Goal: Task Accomplishment & Management: Use online tool/utility

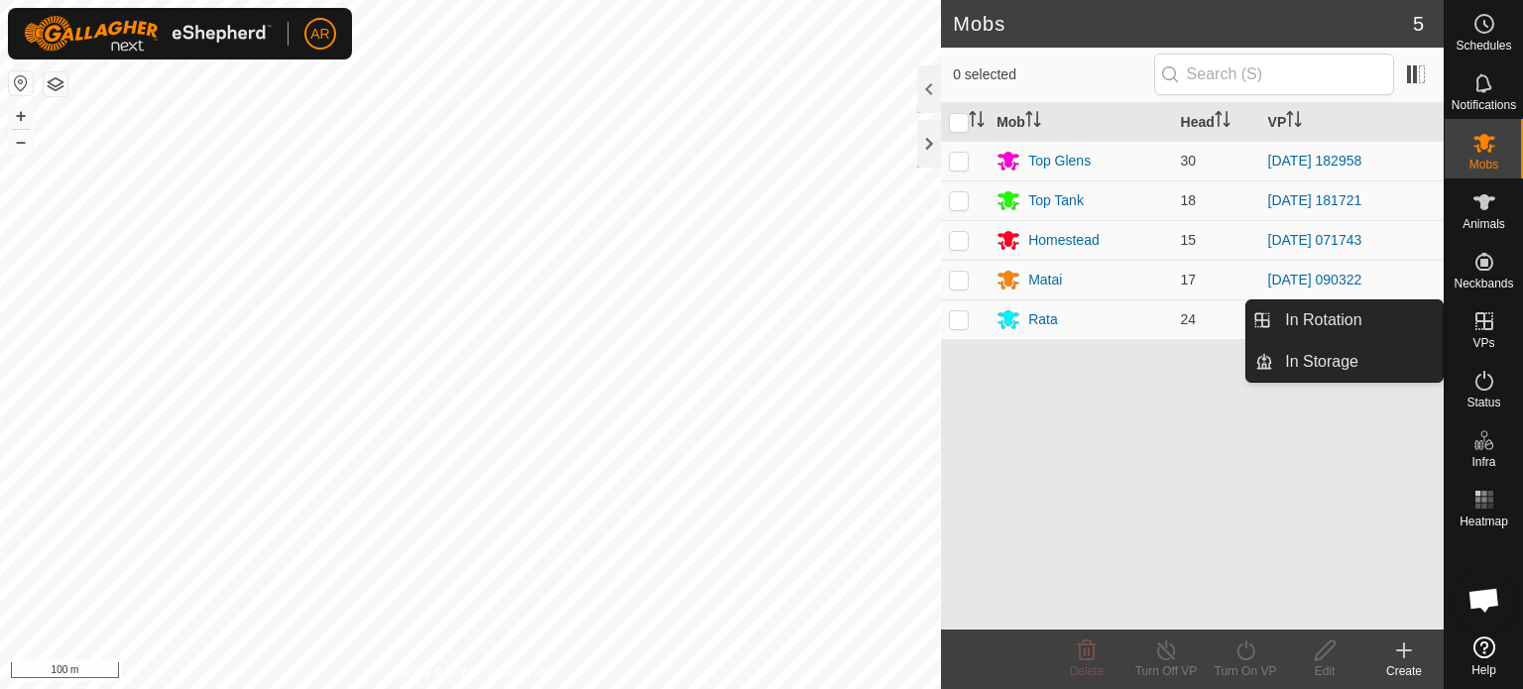
click at [1485, 324] on icon at bounding box center [1485, 321] width 24 height 24
click at [1404, 316] on link "In Rotation" at bounding box center [1358, 320] width 170 height 40
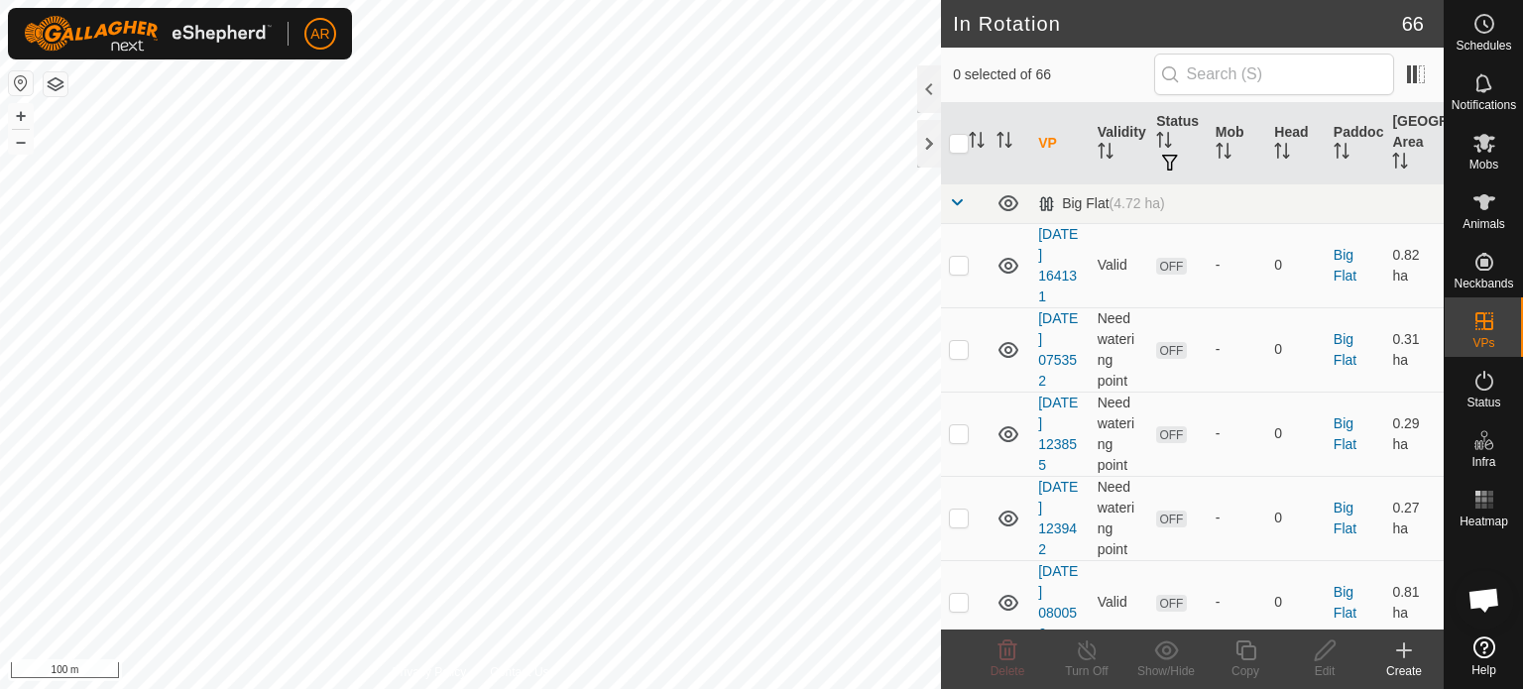
click at [1402, 661] on icon at bounding box center [1404, 651] width 24 height 24
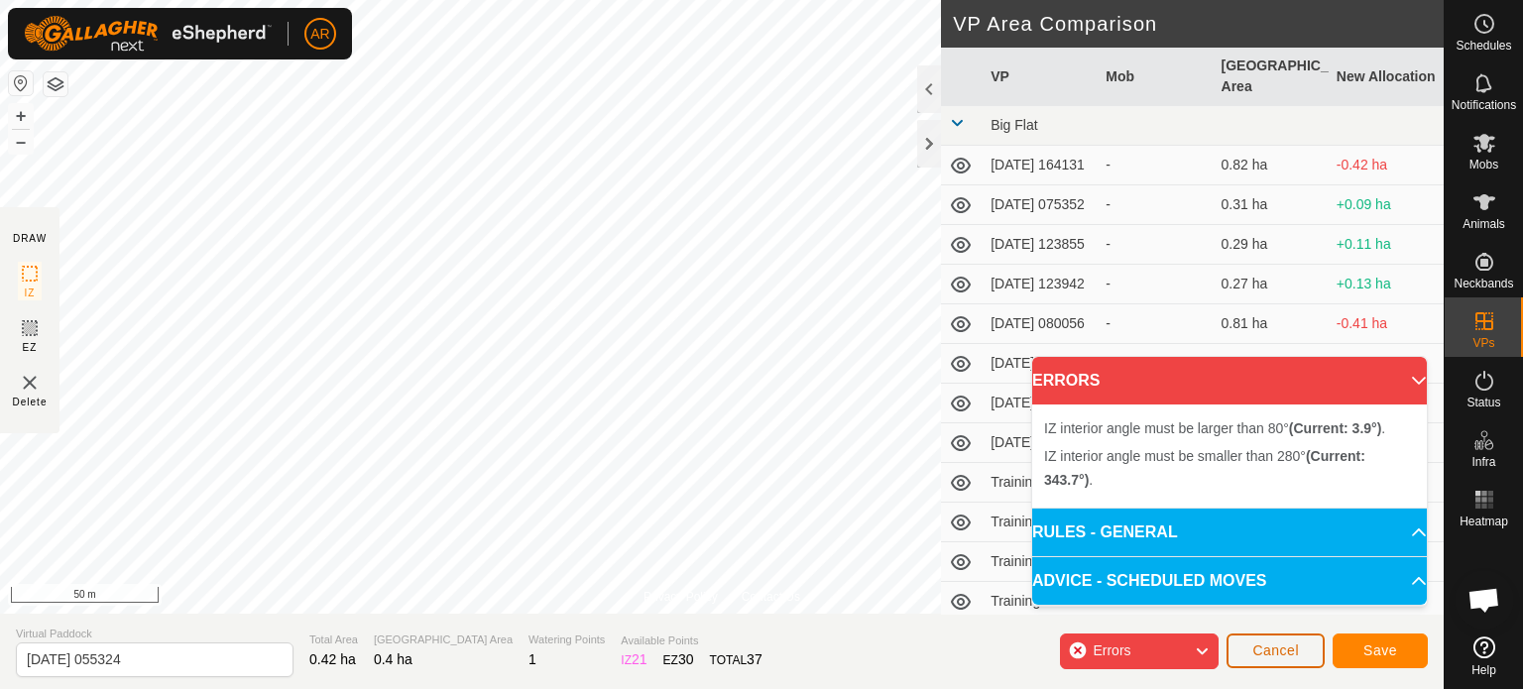
click at [1277, 650] on span "Cancel" at bounding box center [1275, 651] width 47 height 16
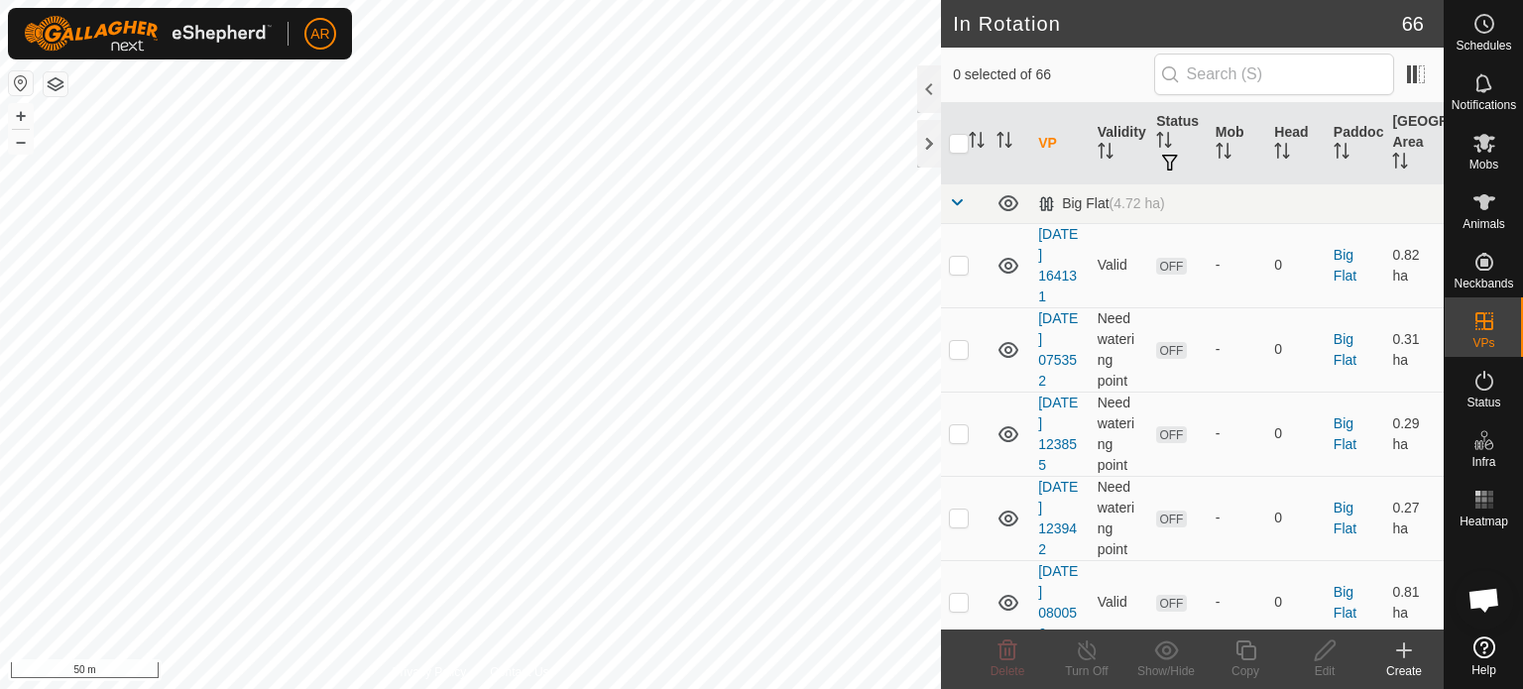
click at [1404, 645] on icon at bounding box center [1404, 651] width 0 height 14
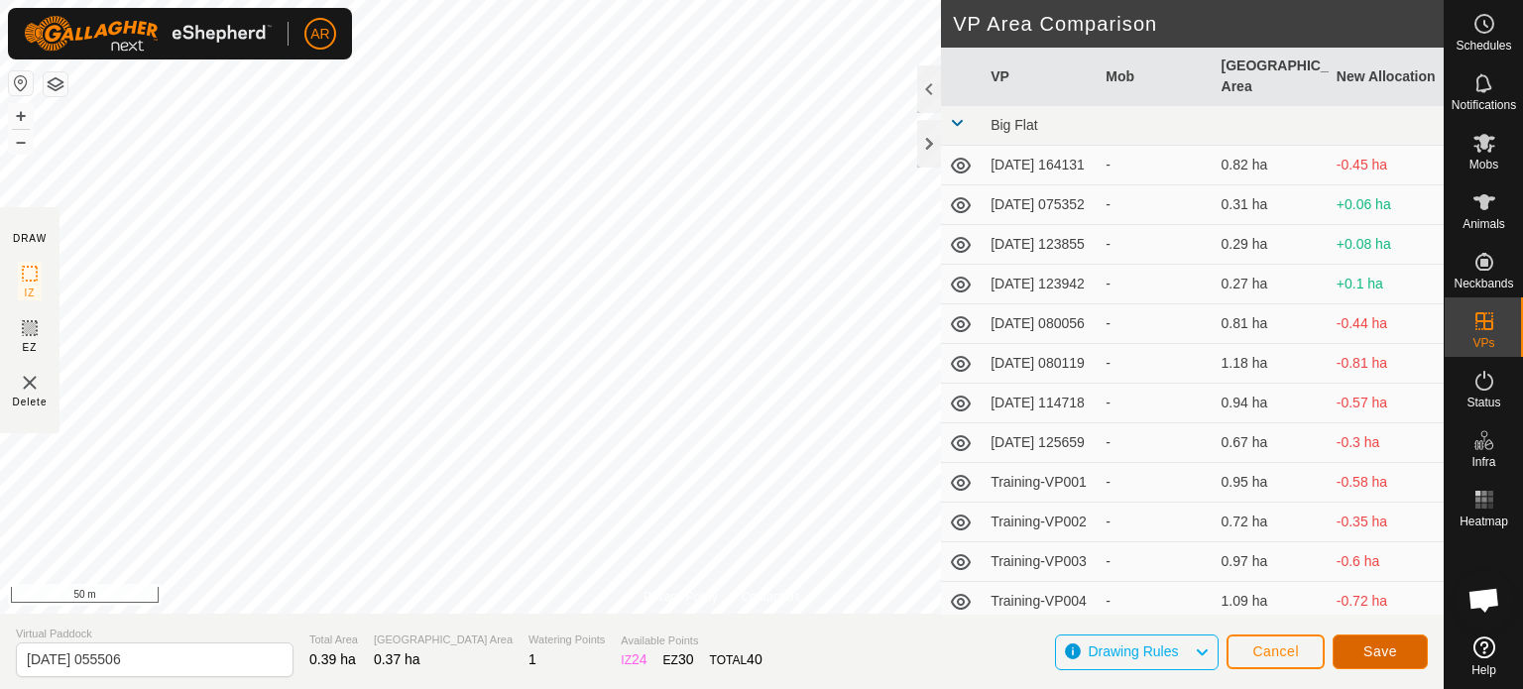
click at [1404, 655] on button "Save" at bounding box center [1380, 652] width 95 height 35
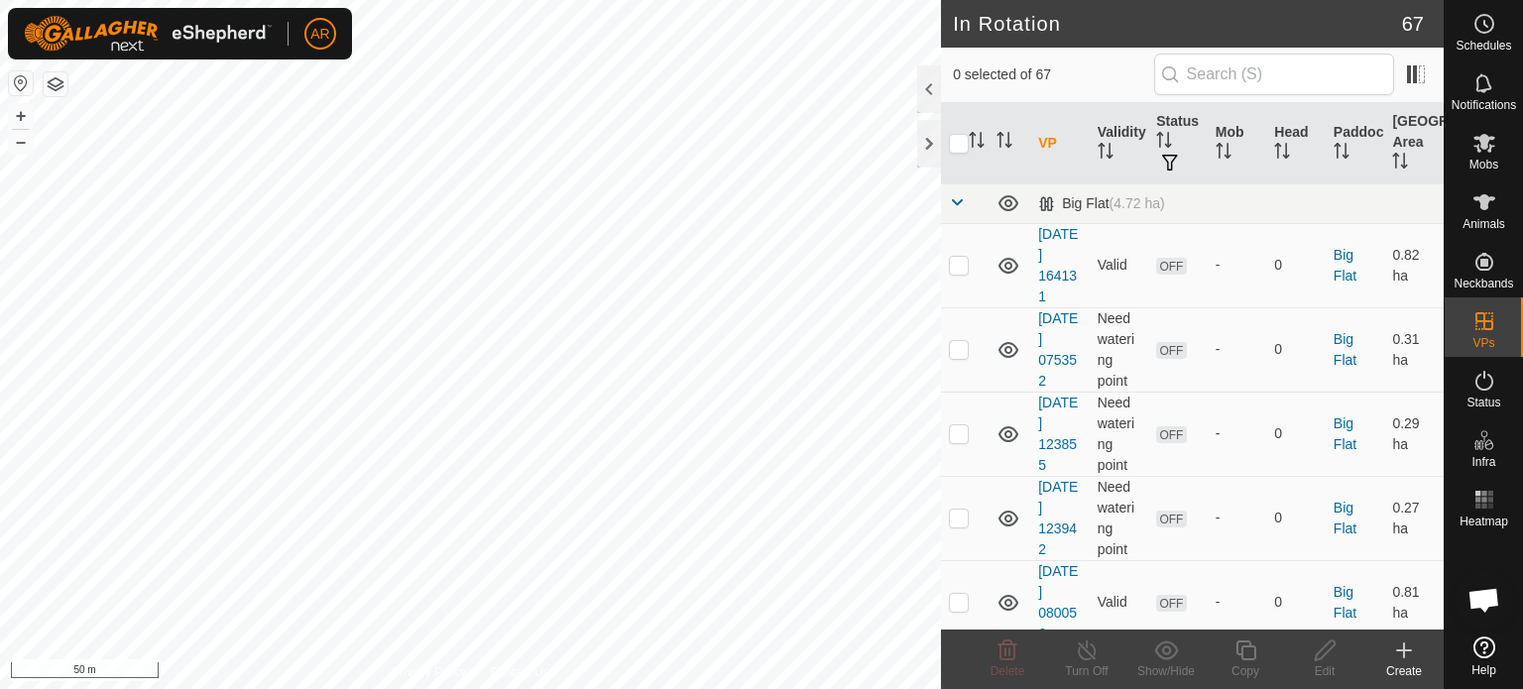
click at [1405, 653] on icon at bounding box center [1404, 651] width 24 height 24
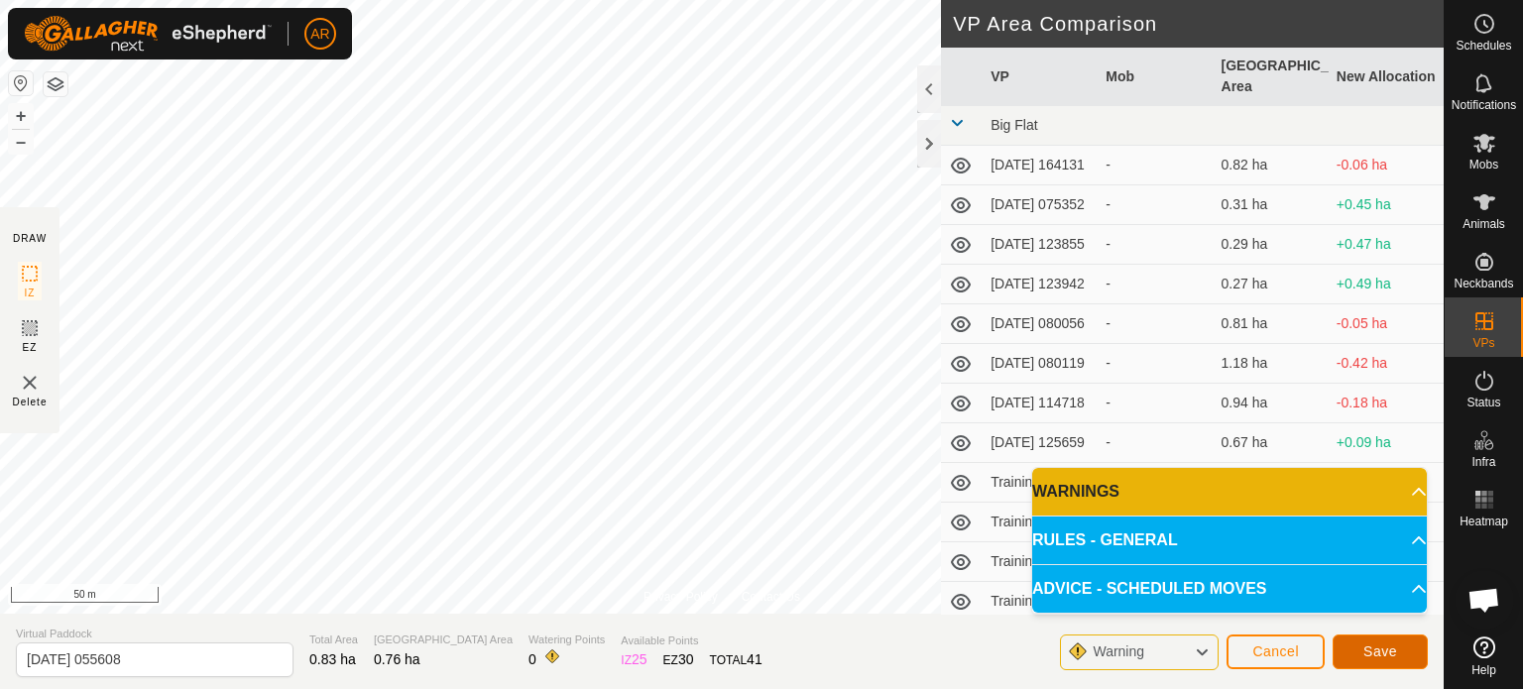
click at [1386, 647] on span "Save" at bounding box center [1381, 652] width 34 height 16
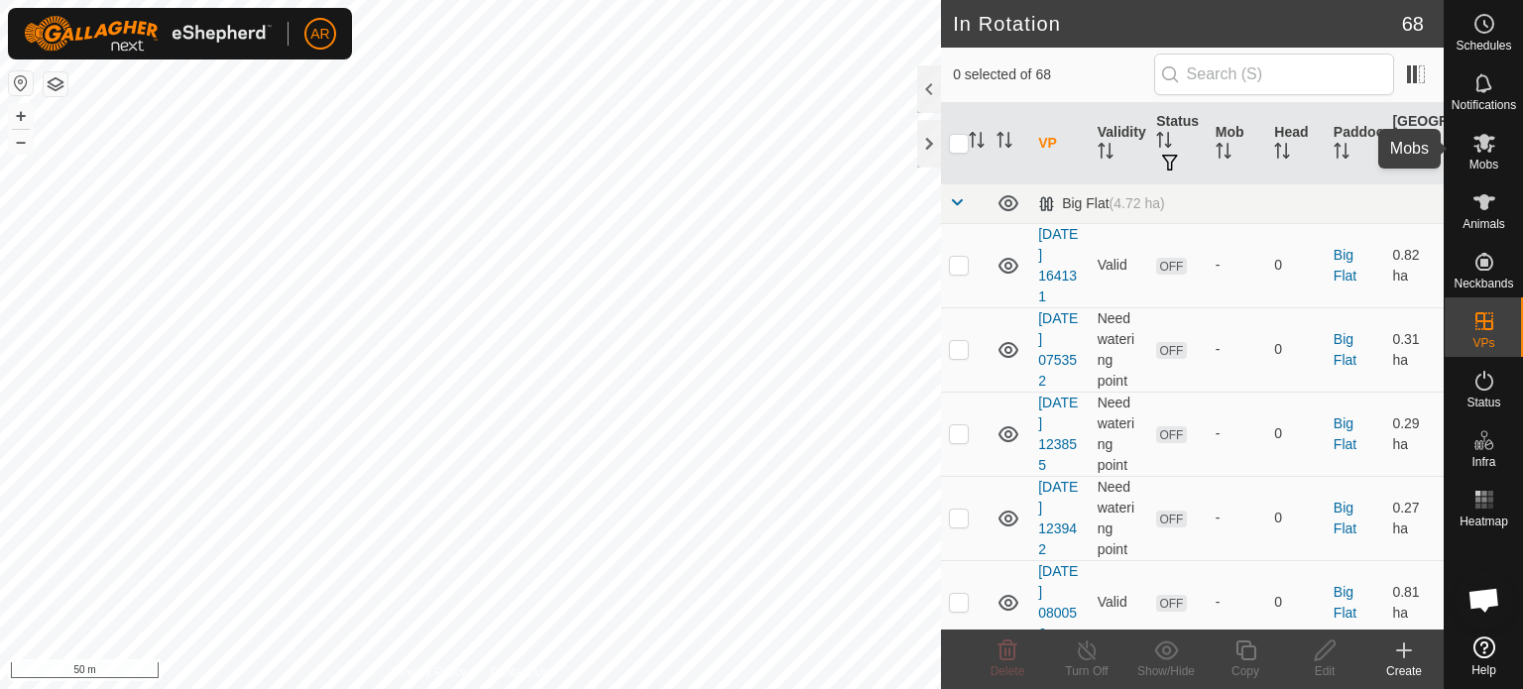
click at [1484, 146] on icon at bounding box center [1485, 143] width 22 height 19
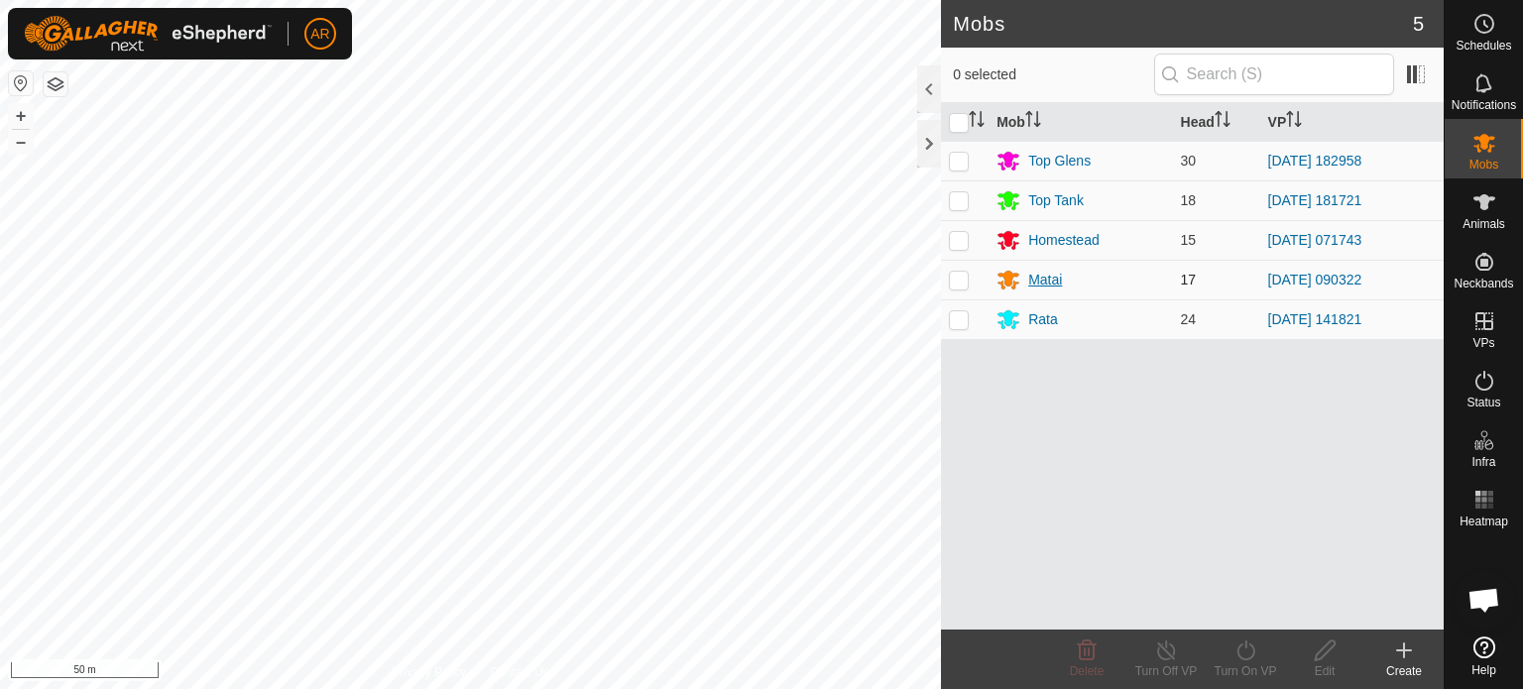
click at [1010, 280] on icon at bounding box center [1009, 281] width 22 height 19
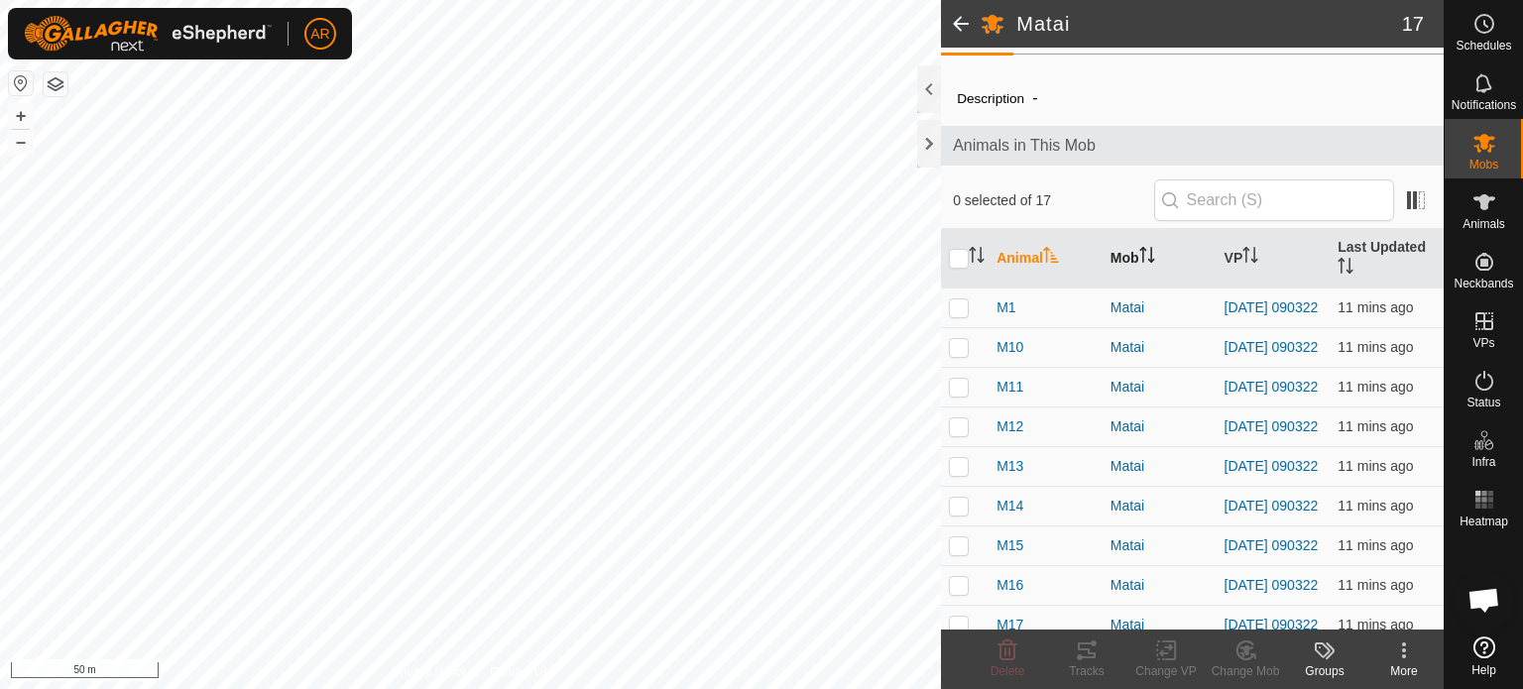
scroll to position [12, 0]
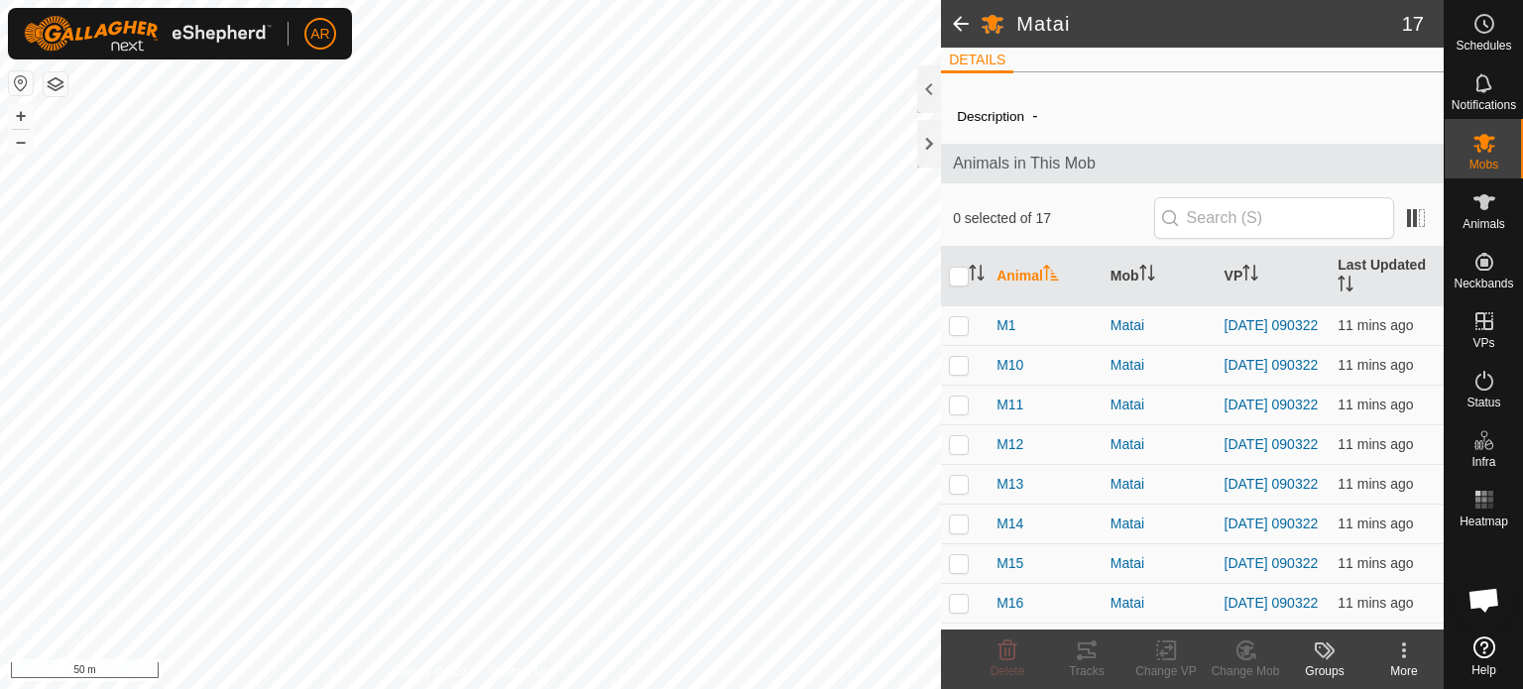
click at [957, 24] on span at bounding box center [961, 24] width 40 height 48
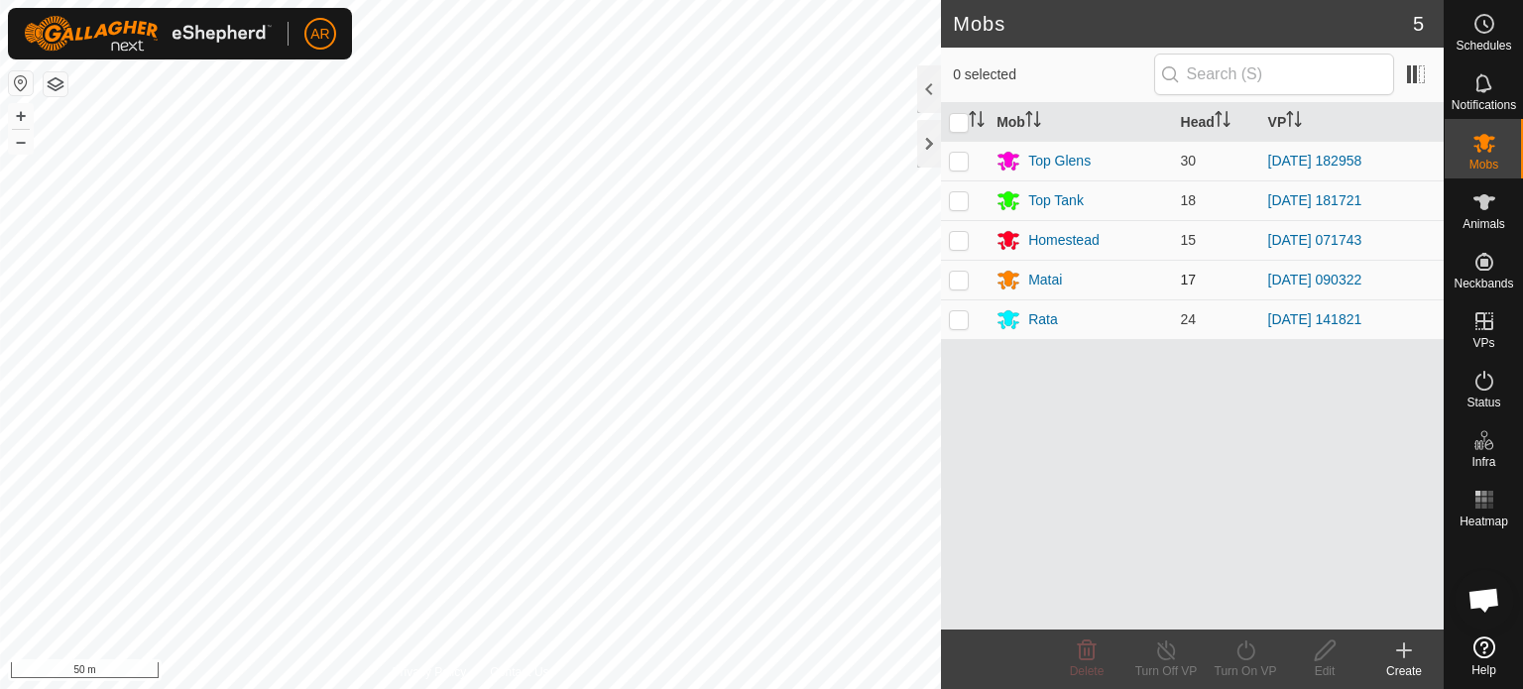
click at [953, 282] on p-checkbox at bounding box center [959, 280] width 20 height 16
checkbox input "true"
click at [1246, 658] on icon at bounding box center [1246, 651] width 18 height 20
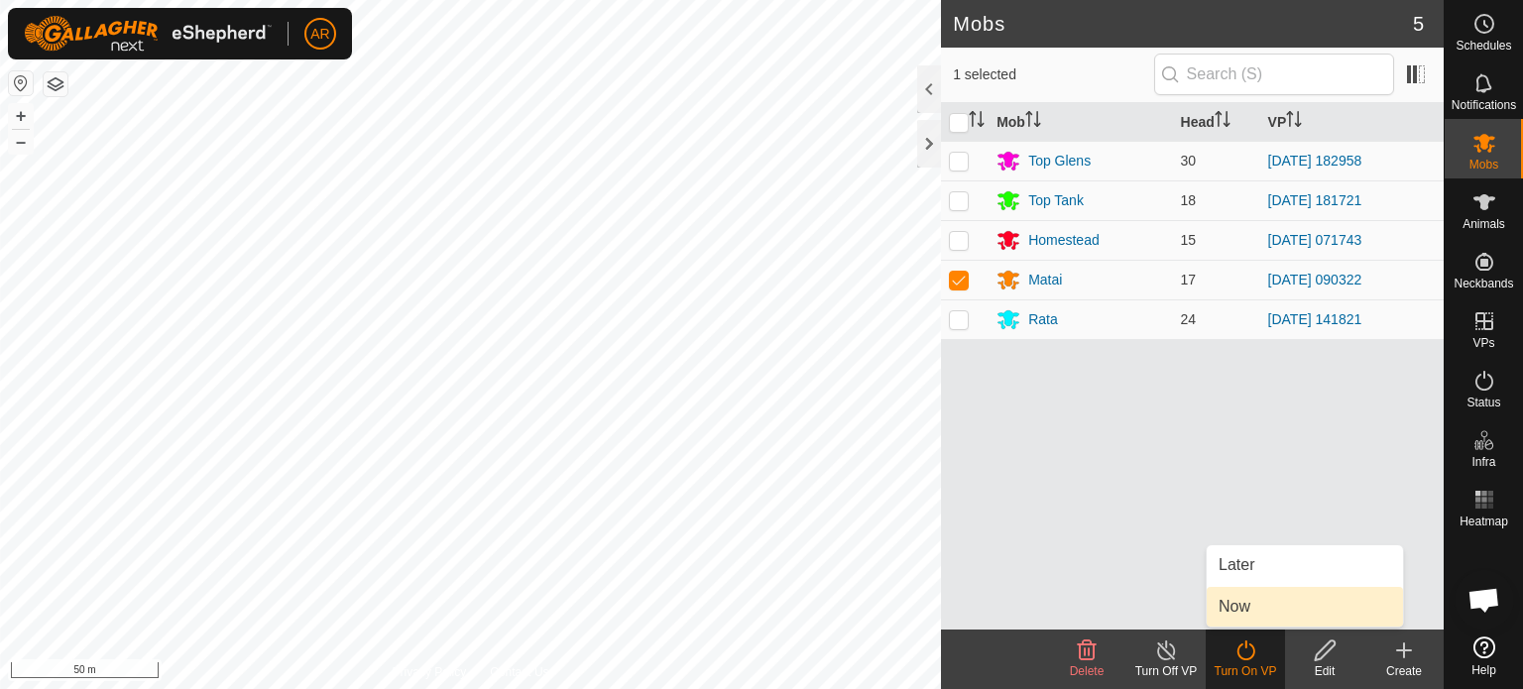
click at [1243, 618] on link "Now" at bounding box center [1305, 607] width 196 height 40
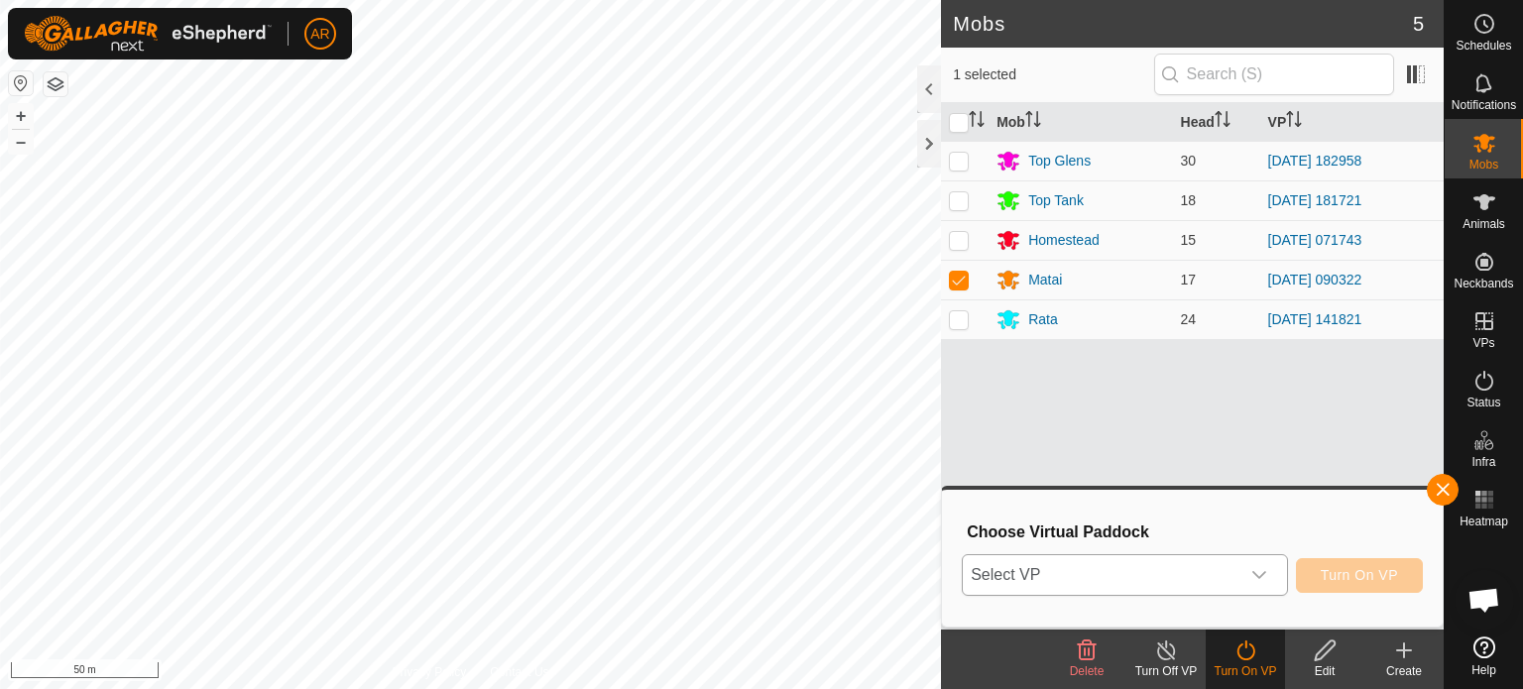
click at [1254, 576] on icon "dropdown trigger" at bounding box center [1259, 575] width 16 height 16
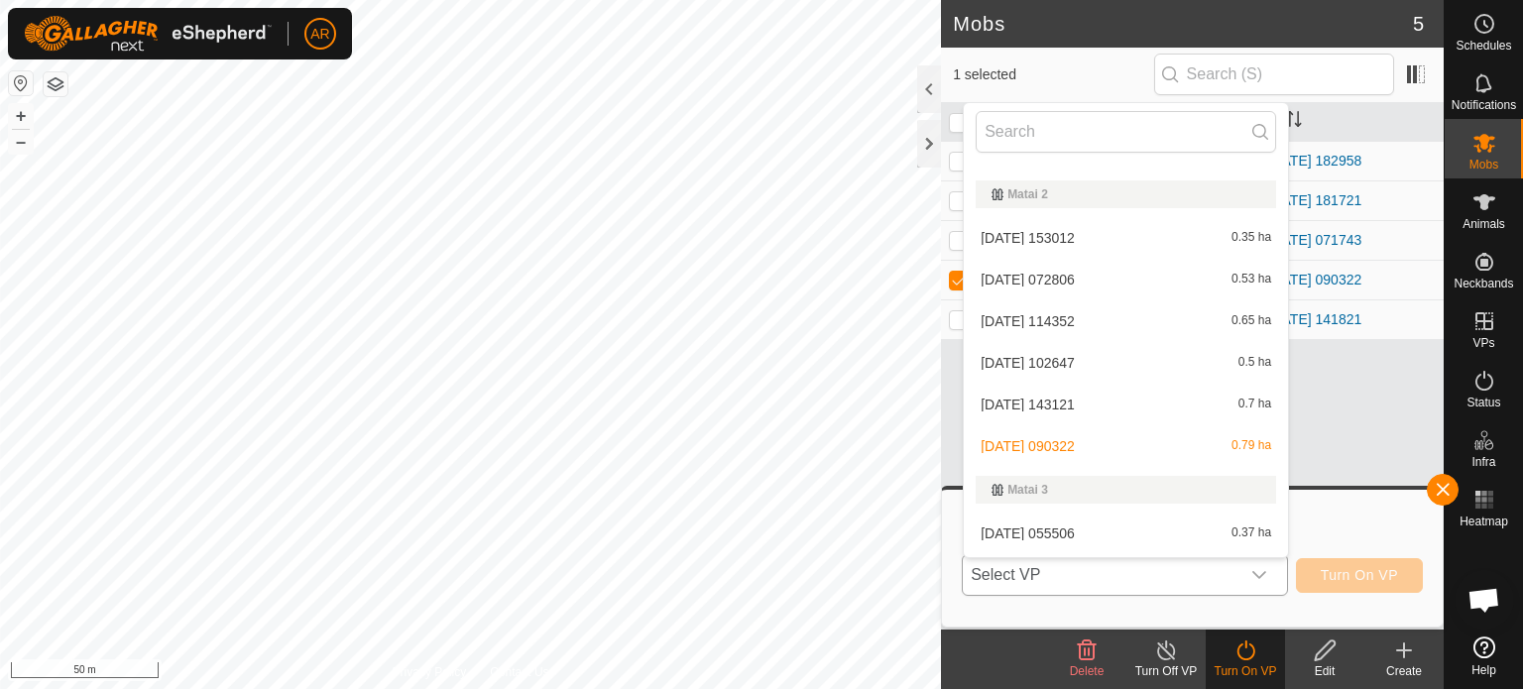
scroll to position [1608, 0]
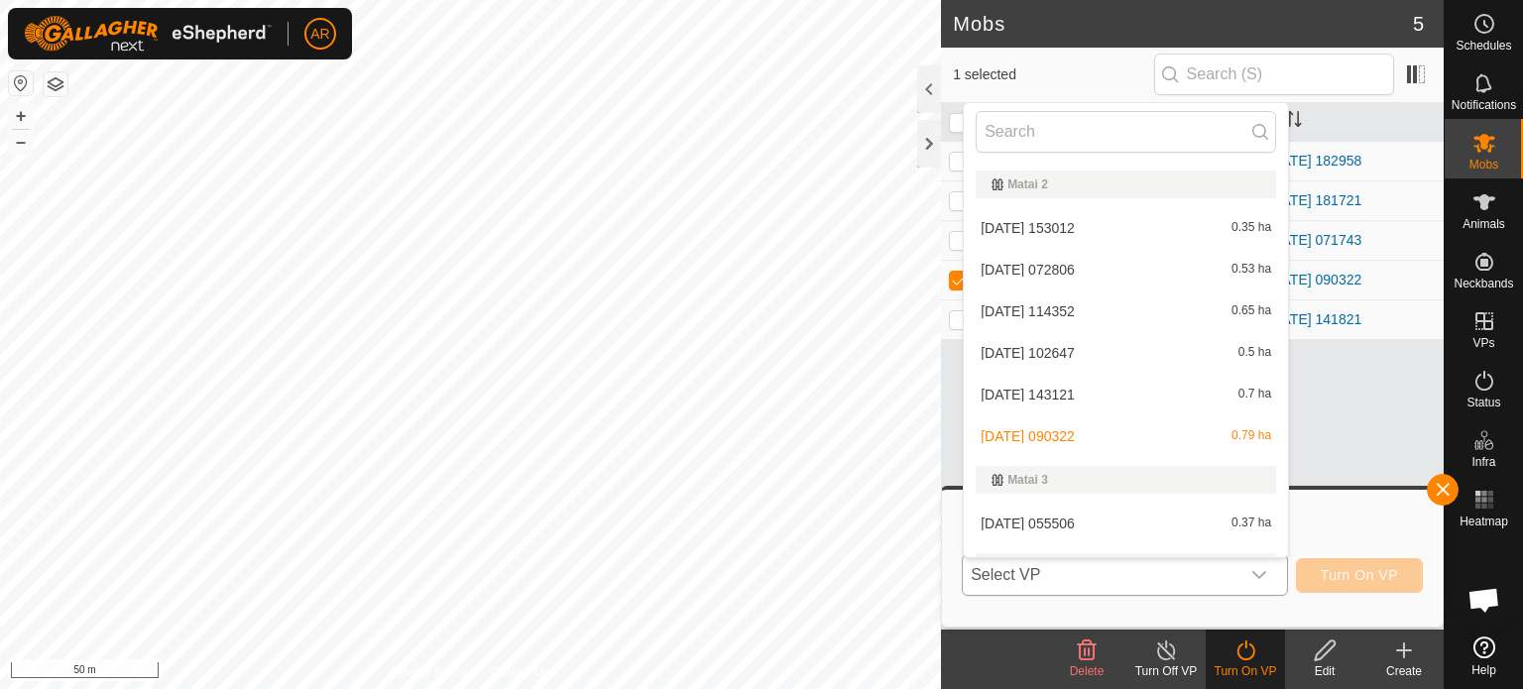
click at [1075, 529] on li "[DATE] 055506 0.37 ha" at bounding box center [1126, 524] width 324 height 40
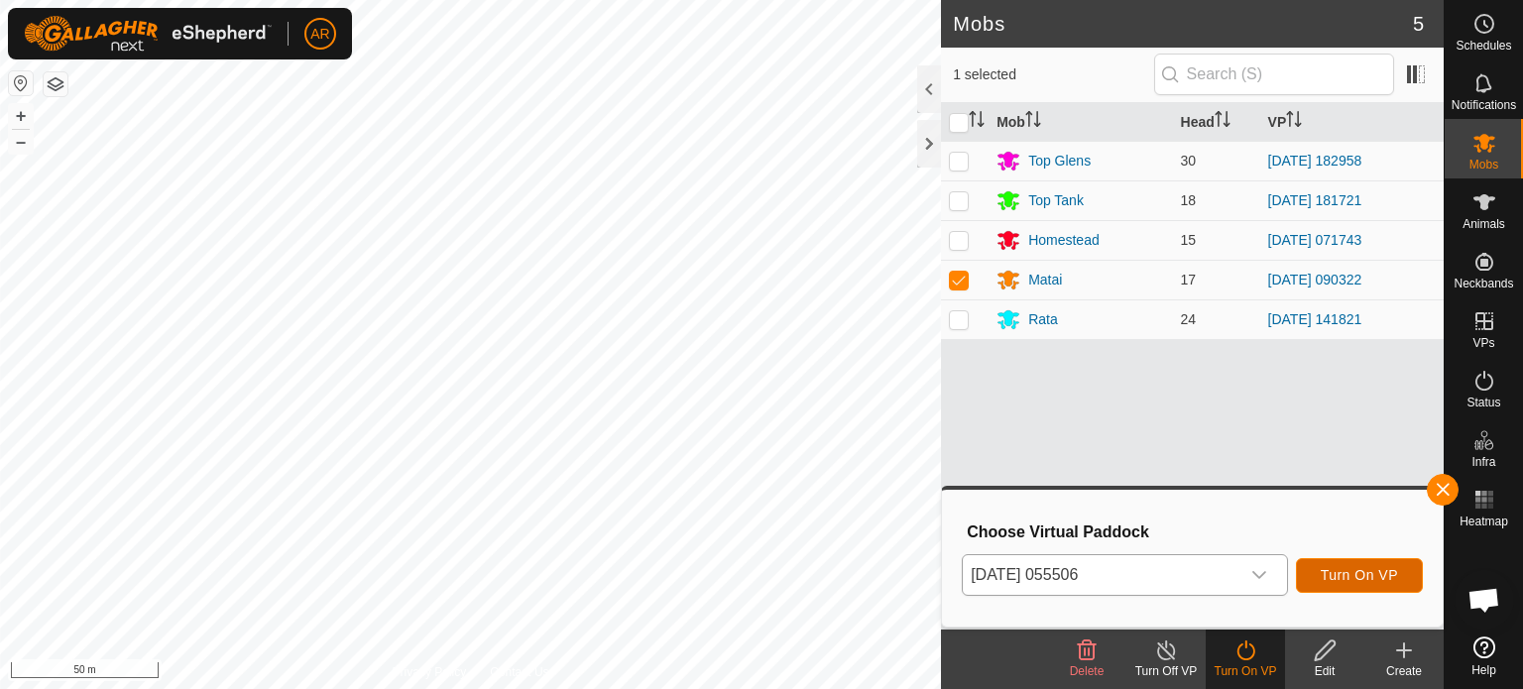
click at [1327, 588] on button "Turn On VP" at bounding box center [1359, 575] width 127 height 35
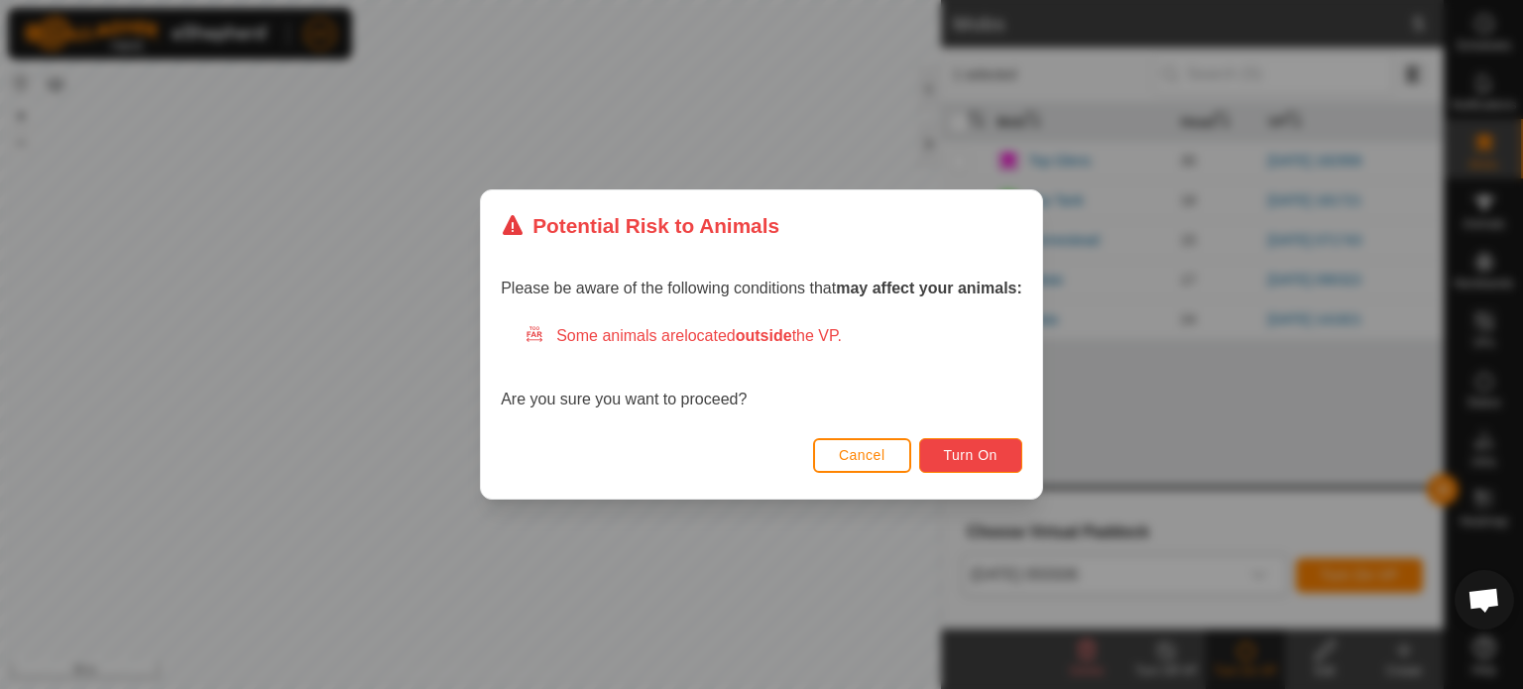
click at [980, 459] on span "Turn On" at bounding box center [971, 455] width 54 height 16
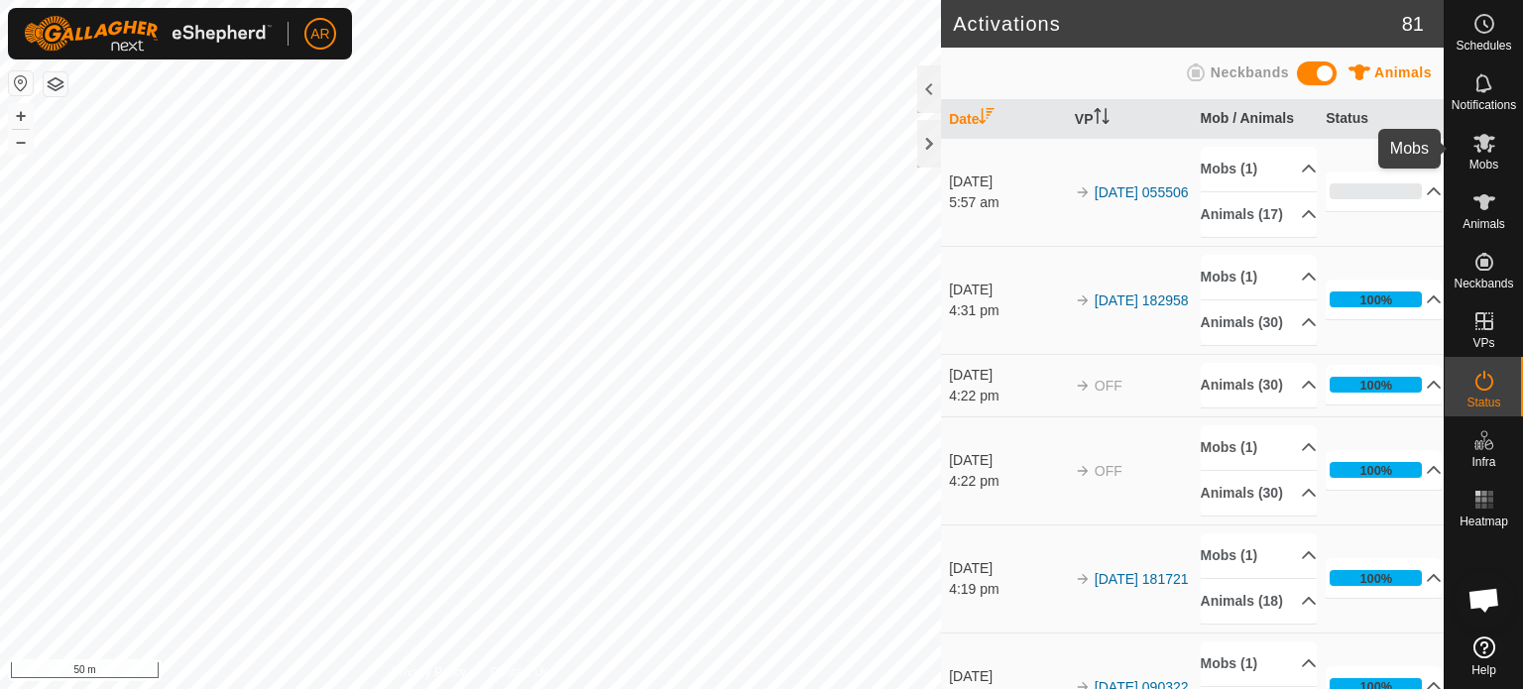
click at [1490, 142] on icon at bounding box center [1485, 143] width 24 height 24
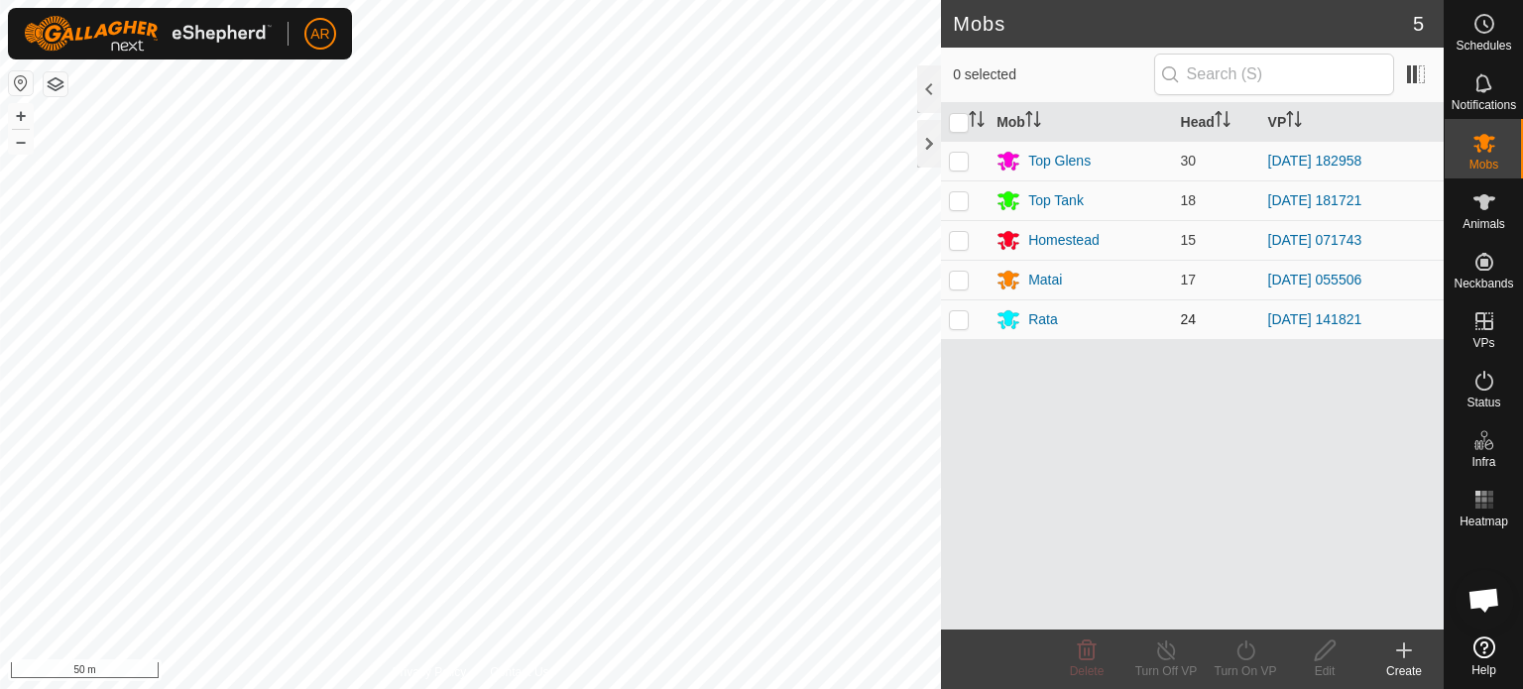
click at [962, 319] on p-checkbox at bounding box center [959, 319] width 20 height 16
checkbox input "true"
click at [1247, 653] on icon at bounding box center [1246, 651] width 25 height 24
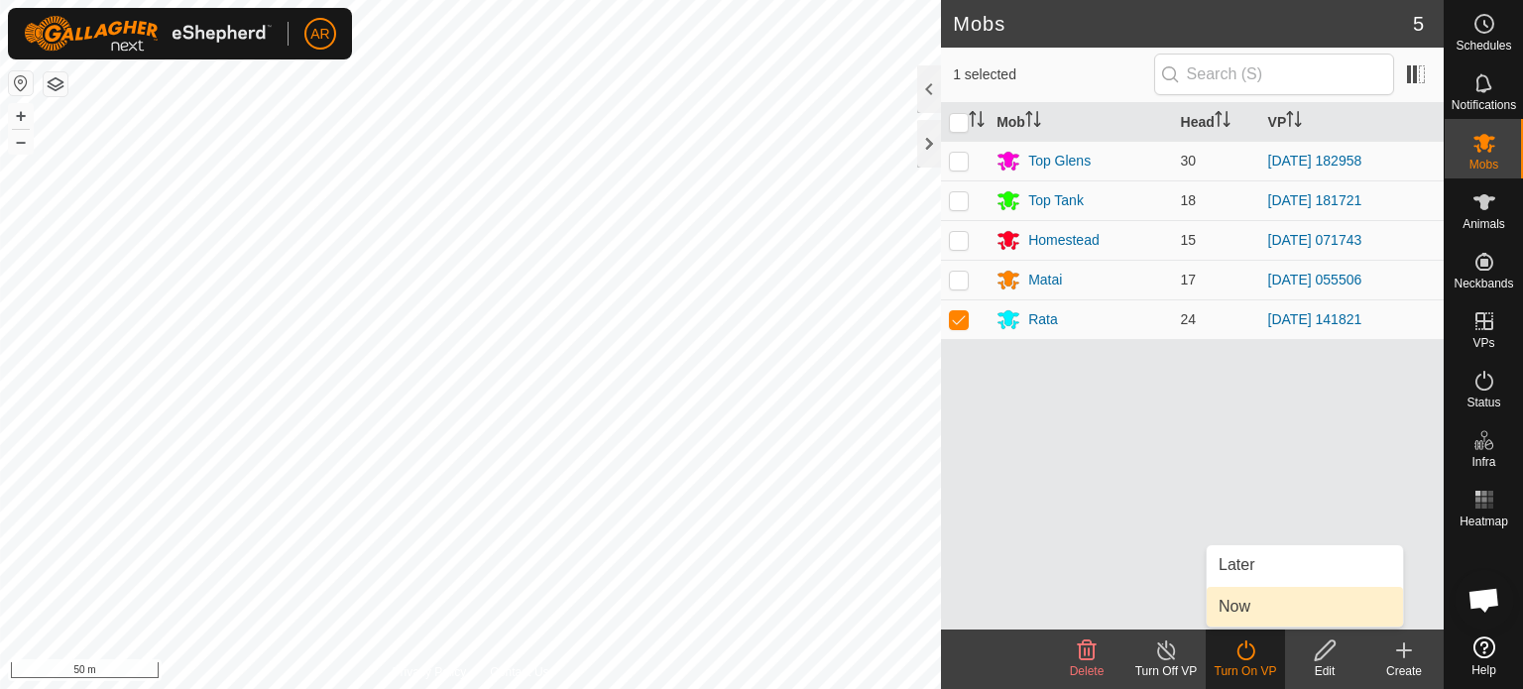
click at [1236, 606] on link "Now" at bounding box center [1305, 607] width 196 height 40
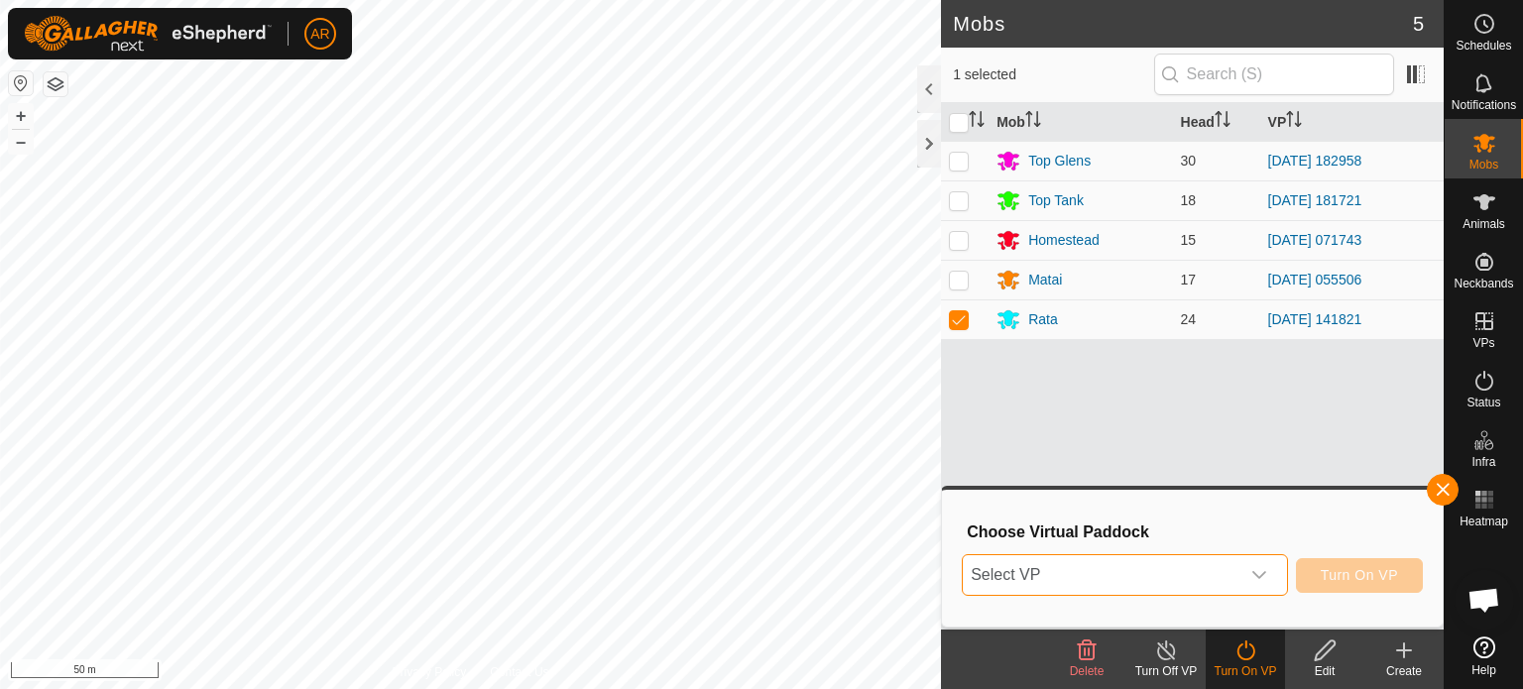
click at [1207, 570] on span "Select VP" at bounding box center [1101, 575] width 277 height 40
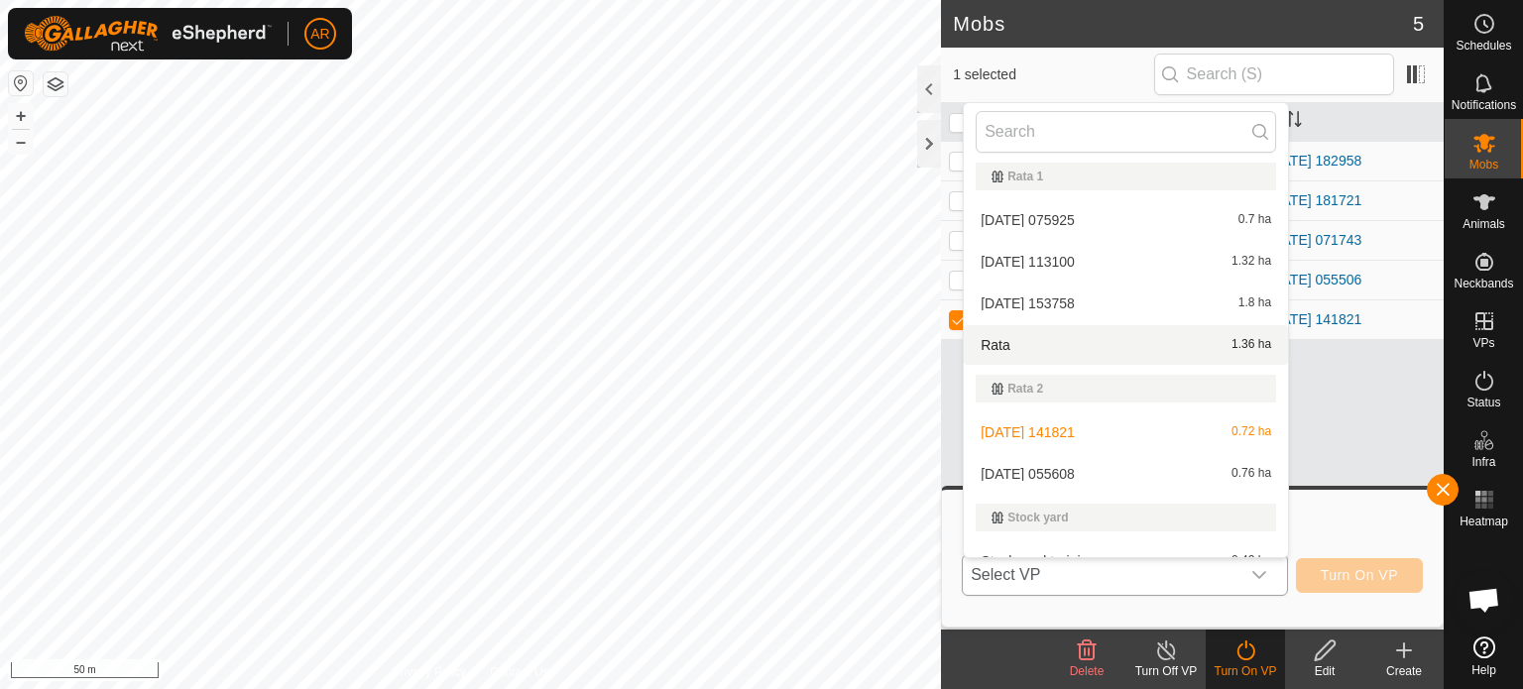
scroll to position [2402, 0]
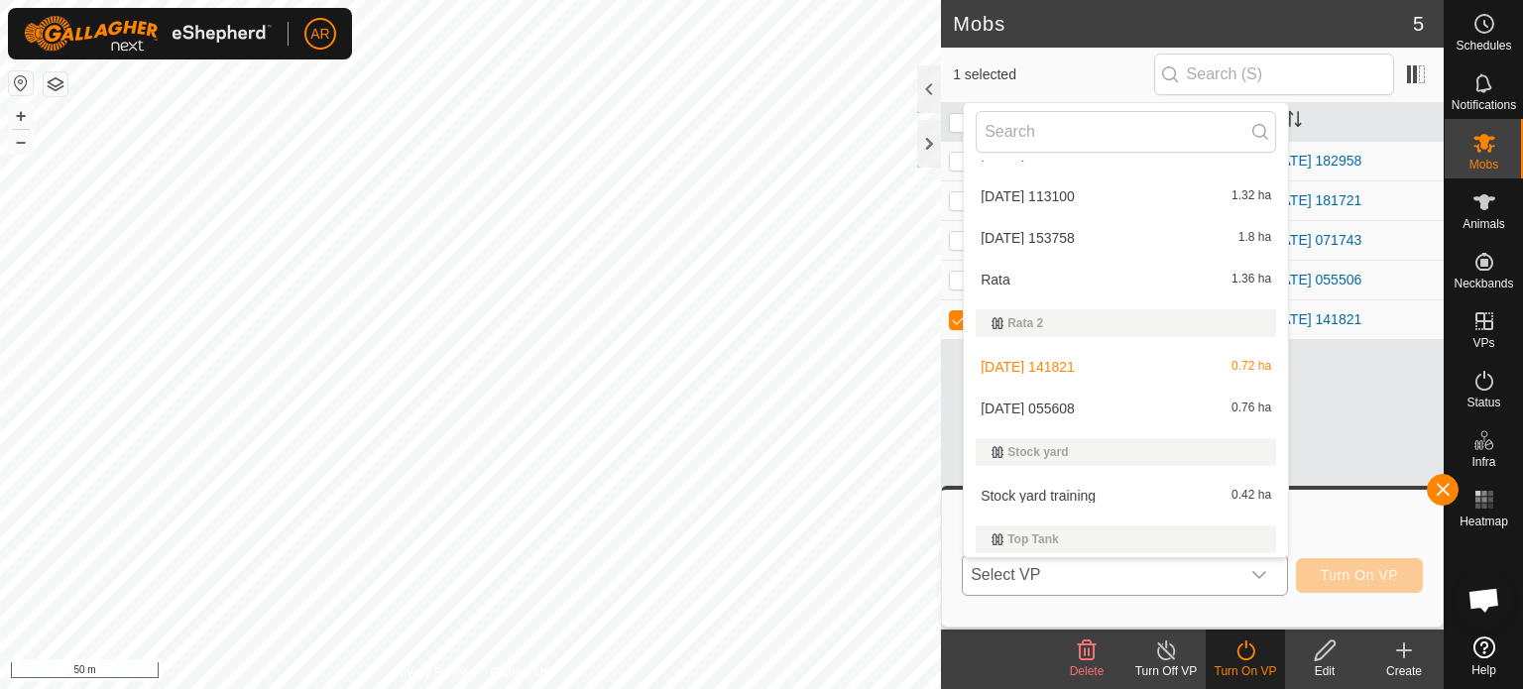
click at [1074, 409] on li "[DATE] 055608 0.76 ha" at bounding box center [1126, 409] width 324 height 40
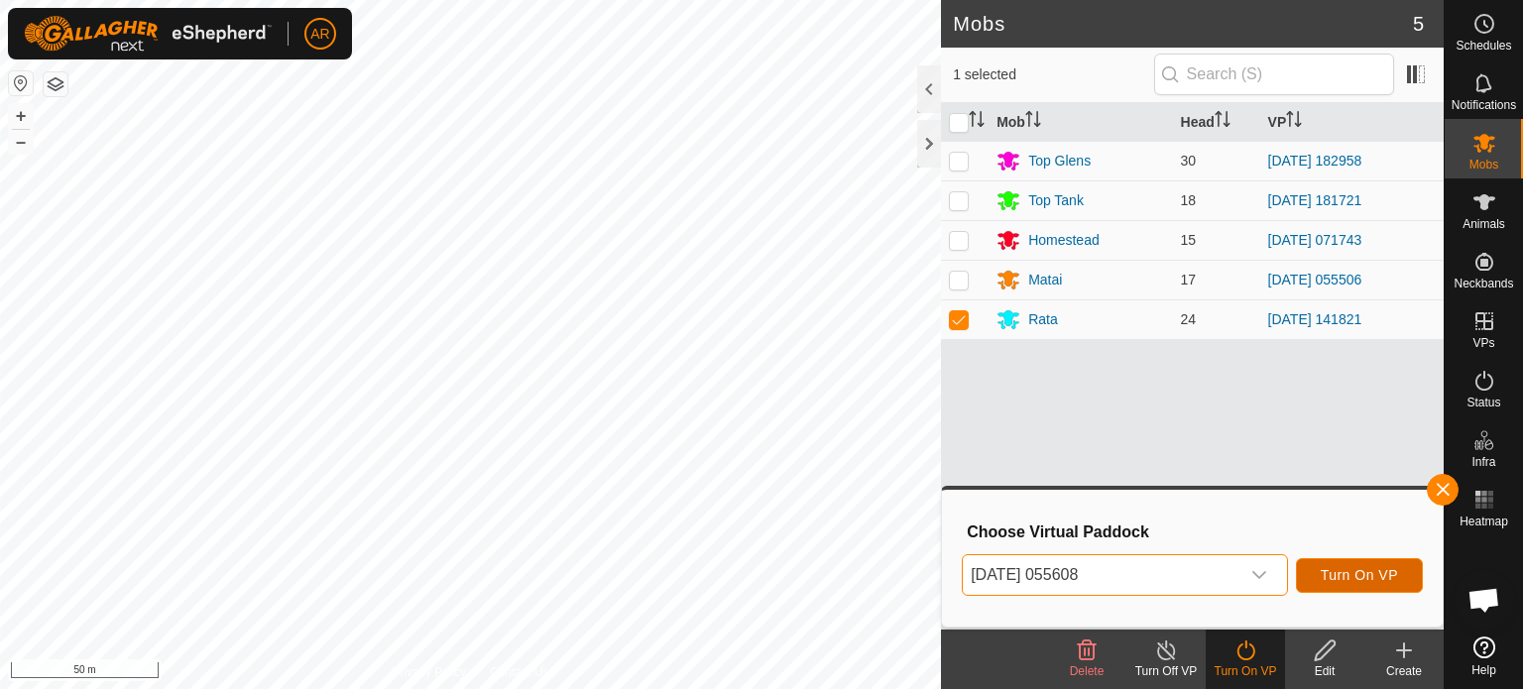
click at [1333, 570] on span "Turn On VP" at bounding box center [1359, 575] width 77 height 16
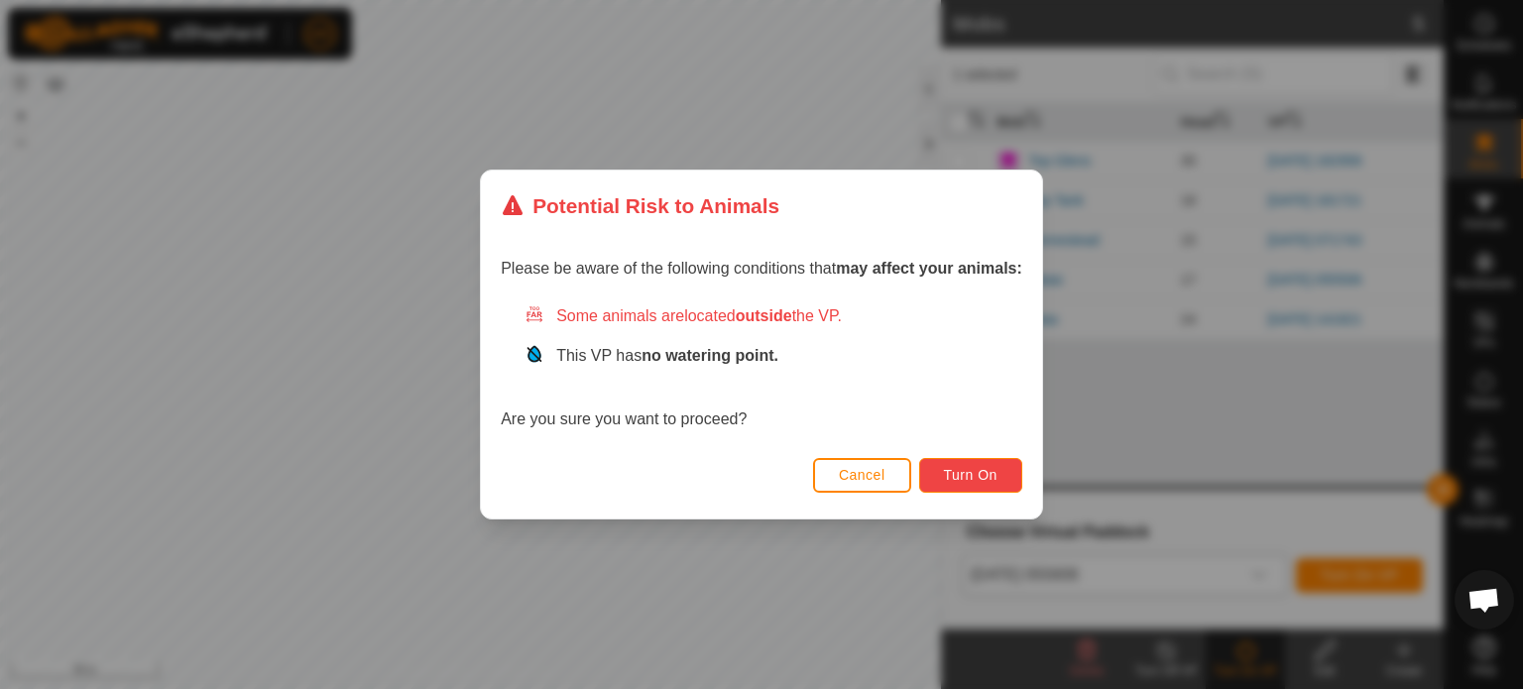
click at [988, 479] on span "Turn On" at bounding box center [971, 475] width 54 height 16
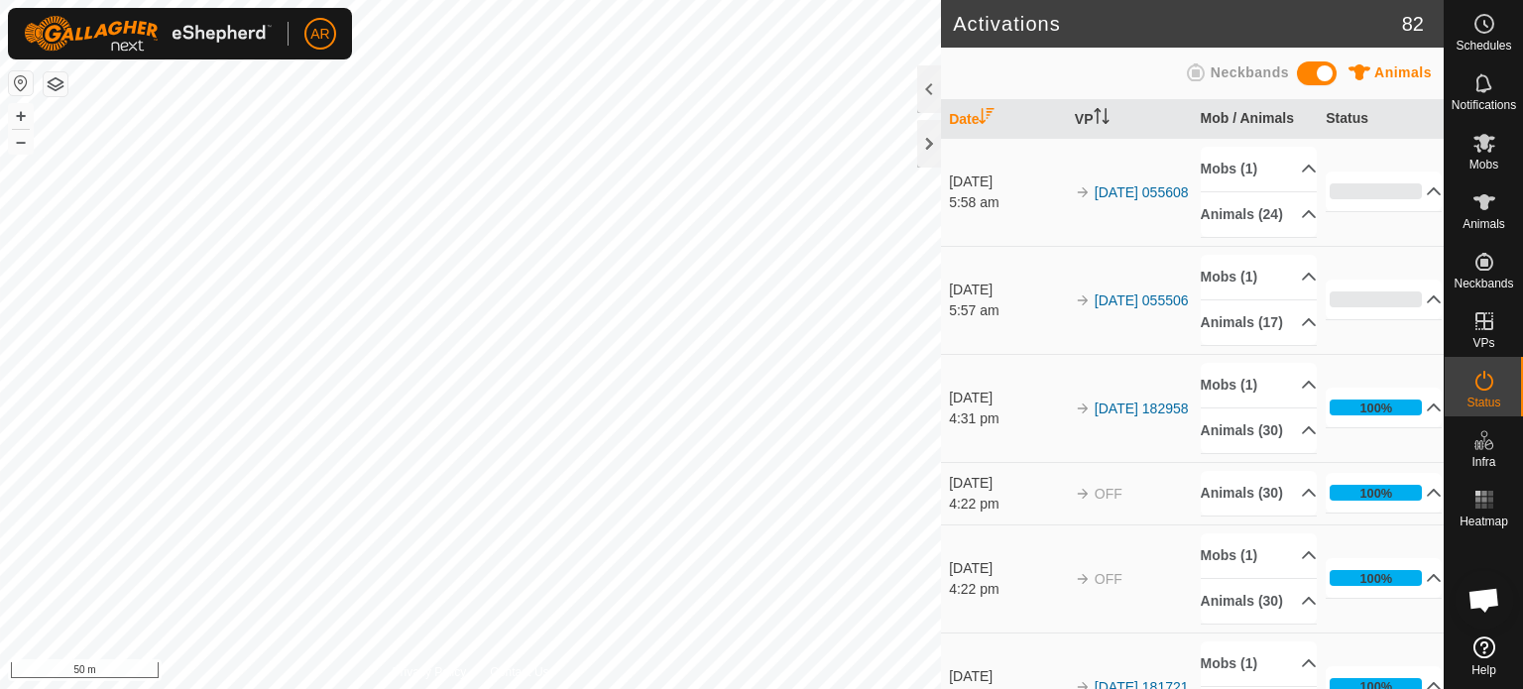
click at [603, 688] on html "AR Schedules Notifications Mobs Animals Neckbands VPs Status Infra Heatmap Help…" at bounding box center [761, 344] width 1523 height 689
click at [554, 688] on html "AR Schedules Notifications Mobs Animals Neckbands VPs Status Infra Heatmap Help…" at bounding box center [761, 344] width 1523 height 689
click at [611, 0] on html "AR Schedules Notifications Mobs Animals Neckbands VPs Status Infra Heatmap Help…" at bounding box center [761, 344] width 1523 height 689
